Goal: Navigation & Orientation: Find specific page/section

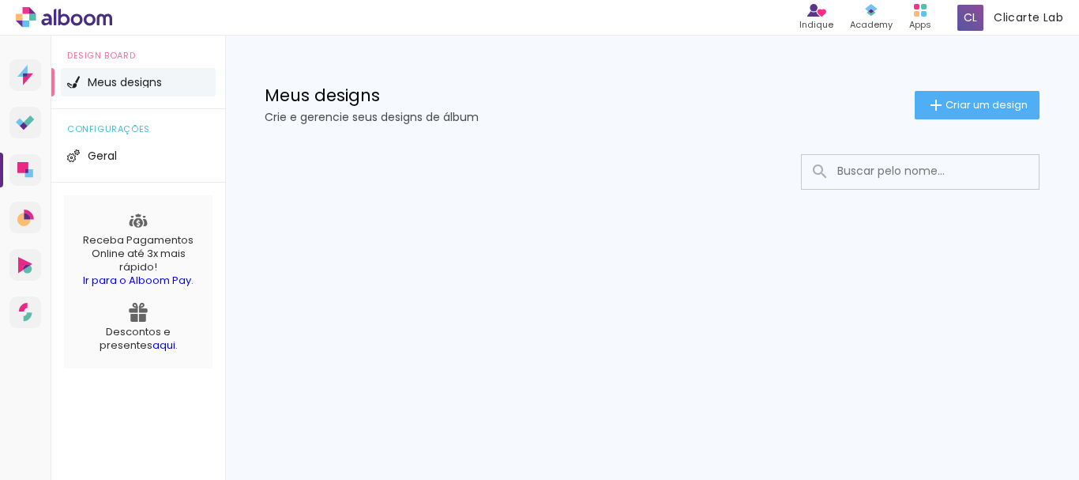
click at [149, 280] on link "Ir para o Alboom Pay" at bounding box center [137, 280] width 108 height 15
click at [31, 218] on icon at bounding box center [28, 214] width 9 height 10
click at [17, 321] on link "Alboom Pay Receba pagamentos online" at bounding box center [25, 312] width 32 height 32
